Goal: Information Seeking & Learning: Learn about a topic

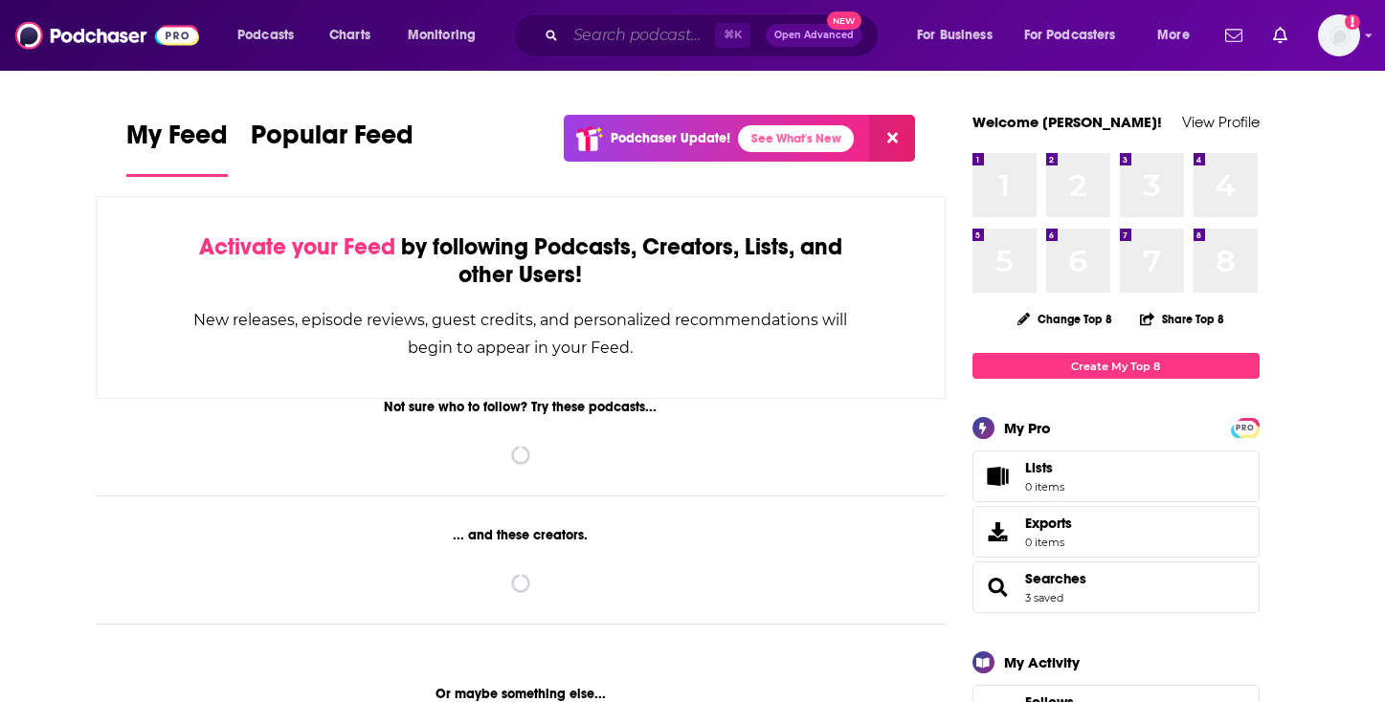
click at [647, 29] on input "Search podcasts, credits, & more..." at bounding box center [640, 35] width 149 height 31
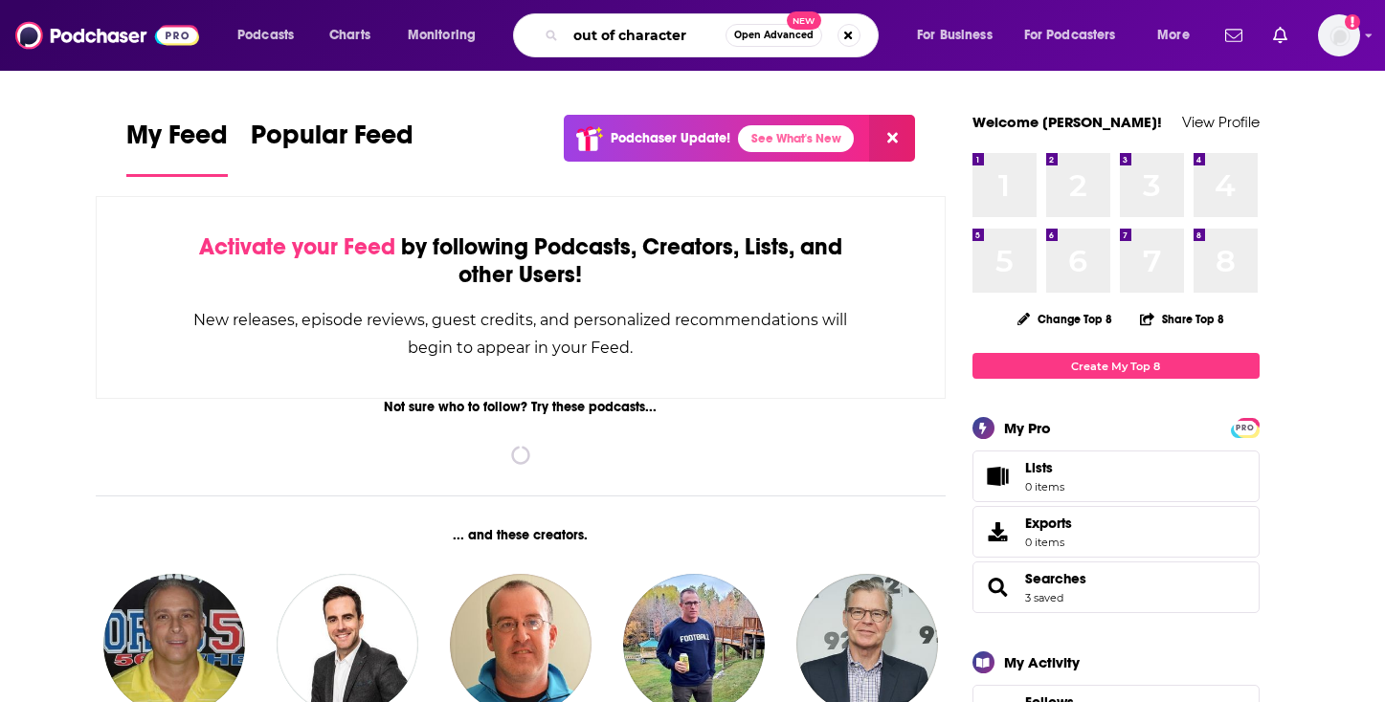
type input "out of character"
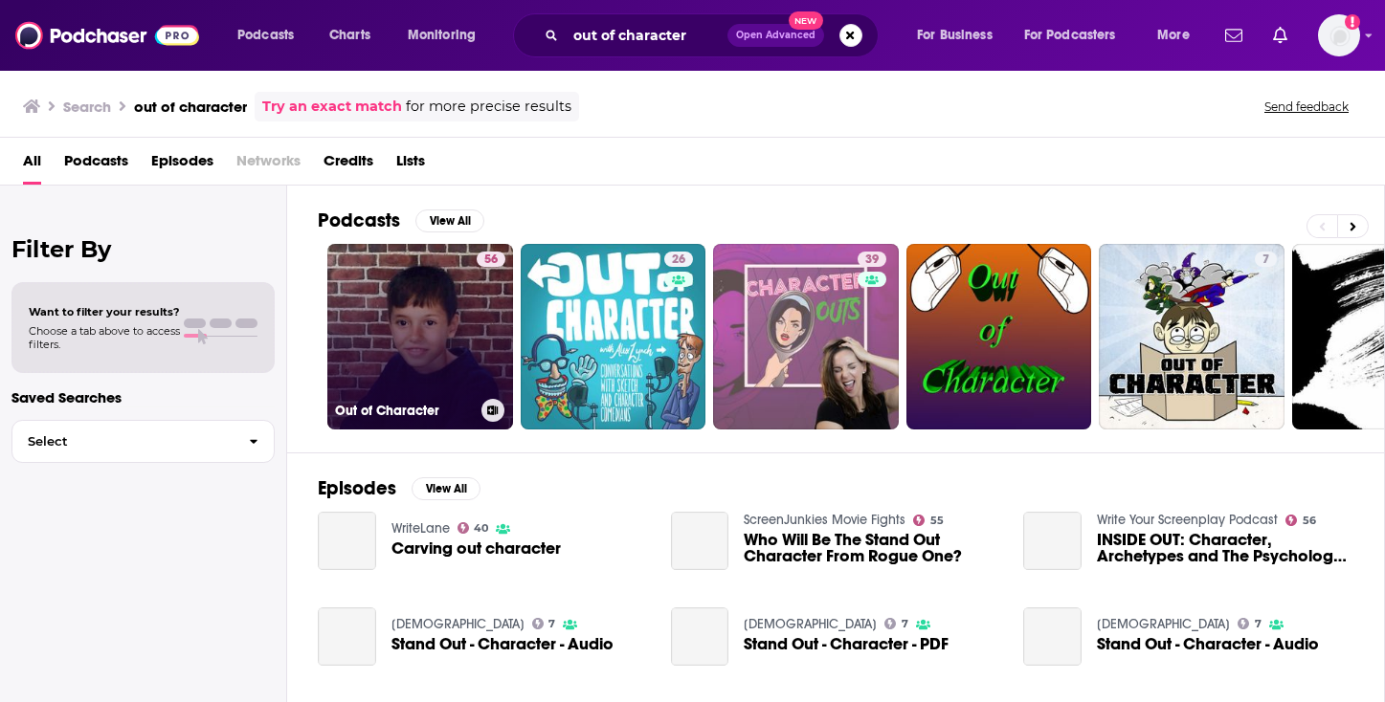
click at [456, 413] on h3 "Out of Character" at bounding box center [404, 411] width 139 height 16
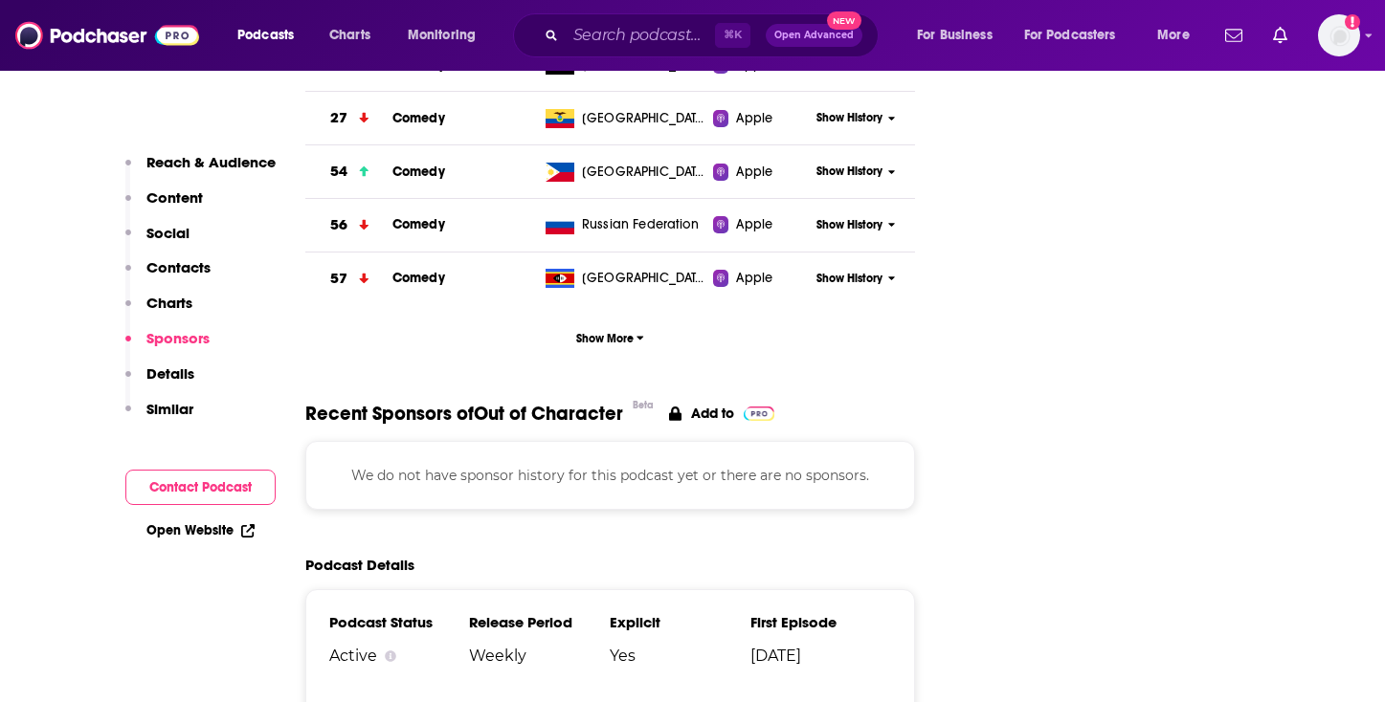
scroll to position [2198, 0]
